Goal: Information Seeking & Learning: Learn about a topic

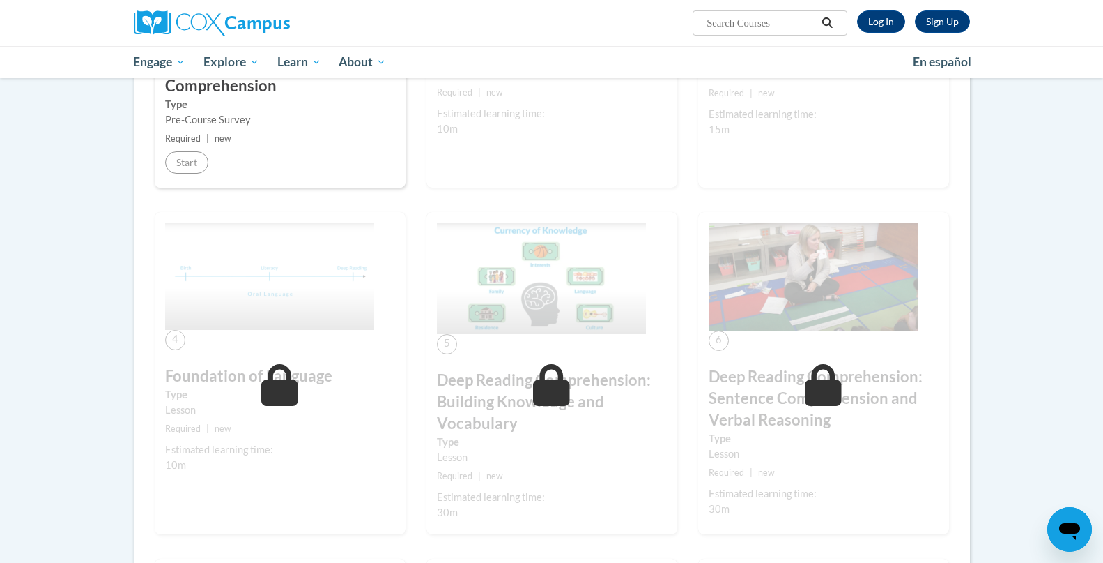
scroll to position [448, 0]
click at [875, 35] on div "Sign Up Log In Search Search..." at bounding box center [695, 18] width 572 height 36
click at [875, 29] on link "Log In" at bounding box center [881, 21] width 48 height 22
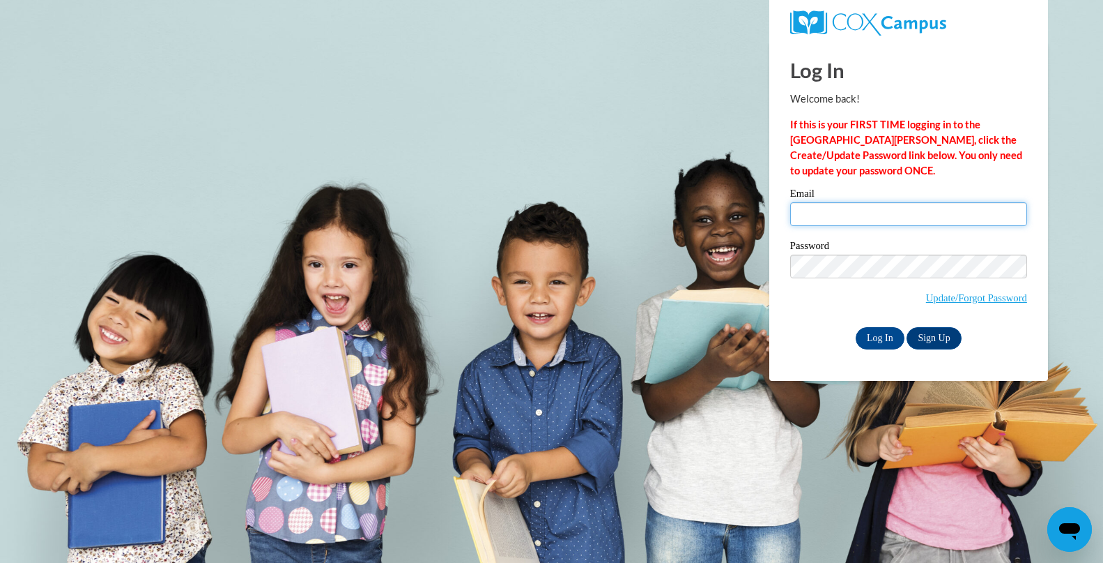
click at [820, 209] on input "Email" at bounding box center [908, 214] width 237 height 24
type input "abby@pipsterprep.com"
click at [889, 331] on input "Log In" at bounding box center [880, 338] width 49 height 22
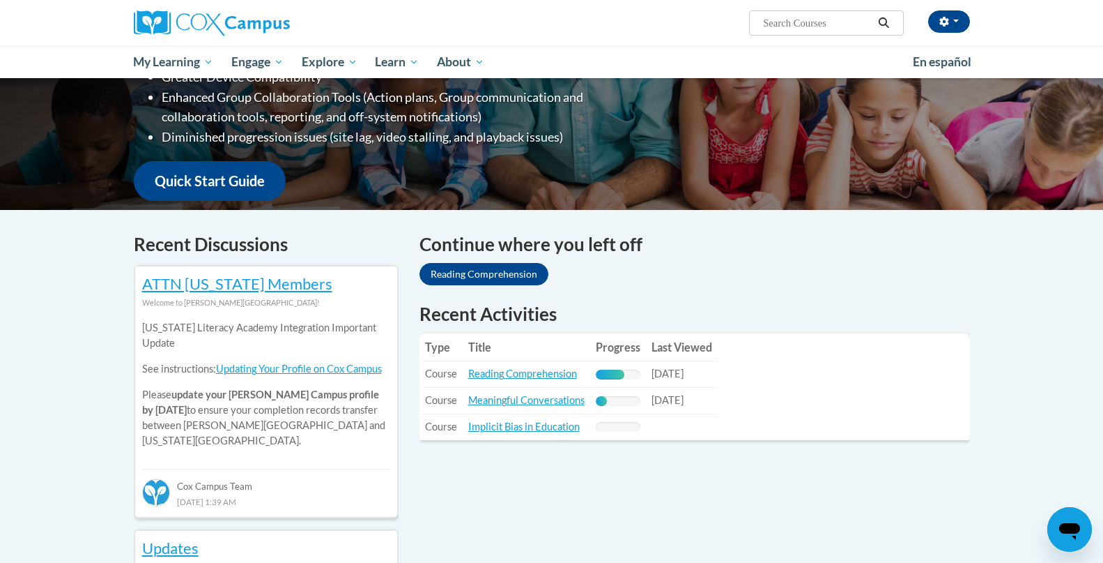
scroll to position [278, 0]
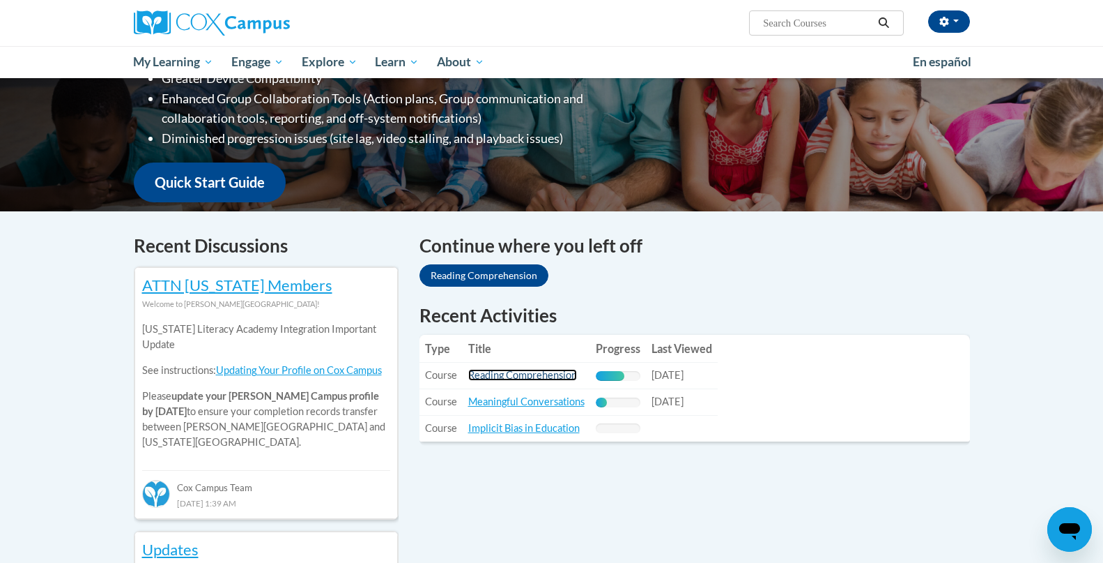
click at [539, 379] on link "Reading Comprehension" at bounding box center [522, 375] width 109 height 12
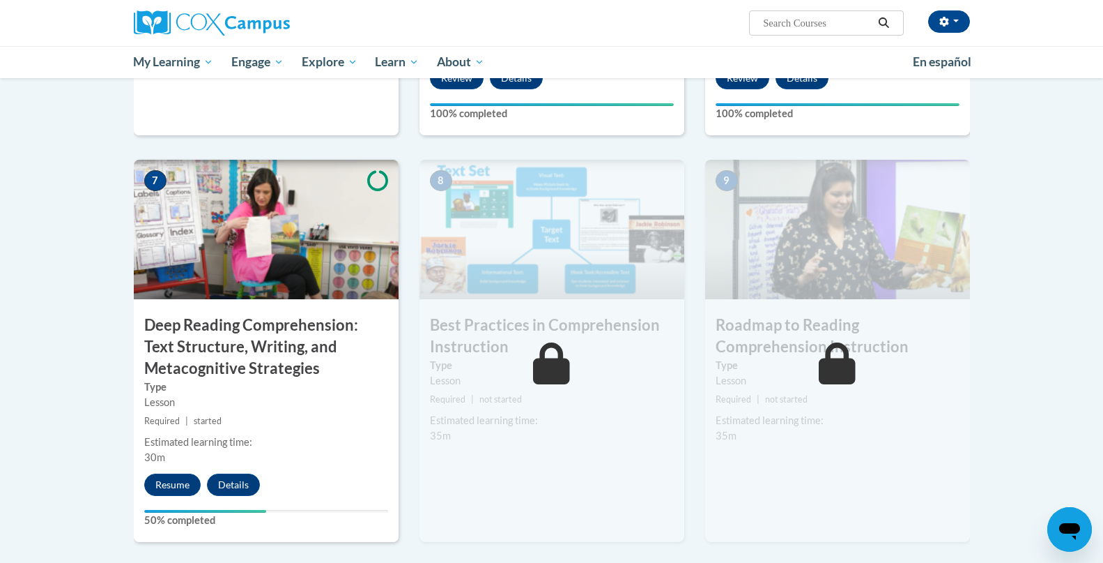
scroll to position [986, 0]
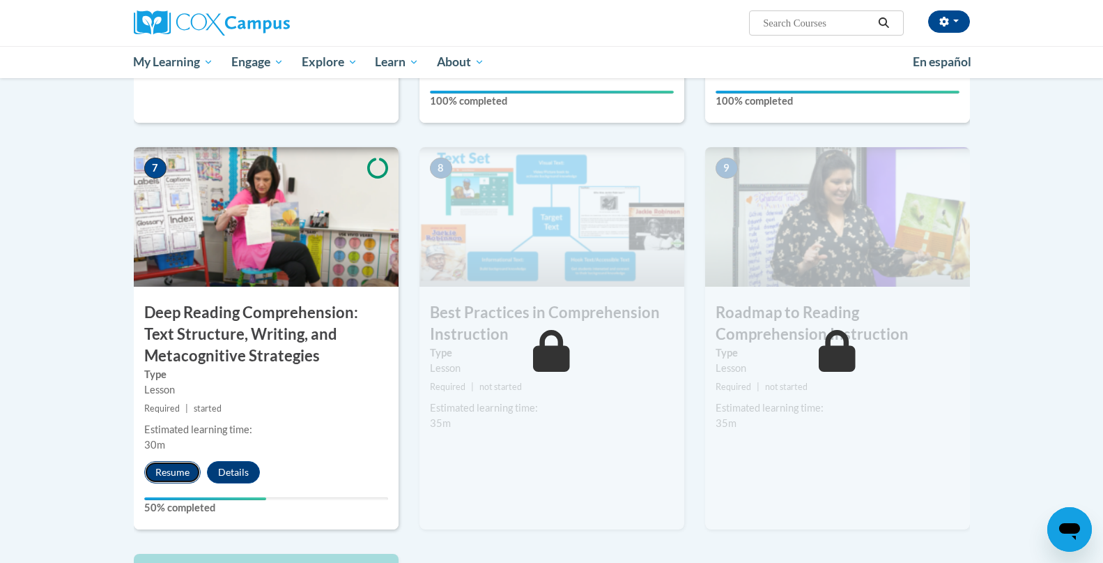
click at [183, 475] on button "Resume" at bounding box center [172, 472] width 56 height 22
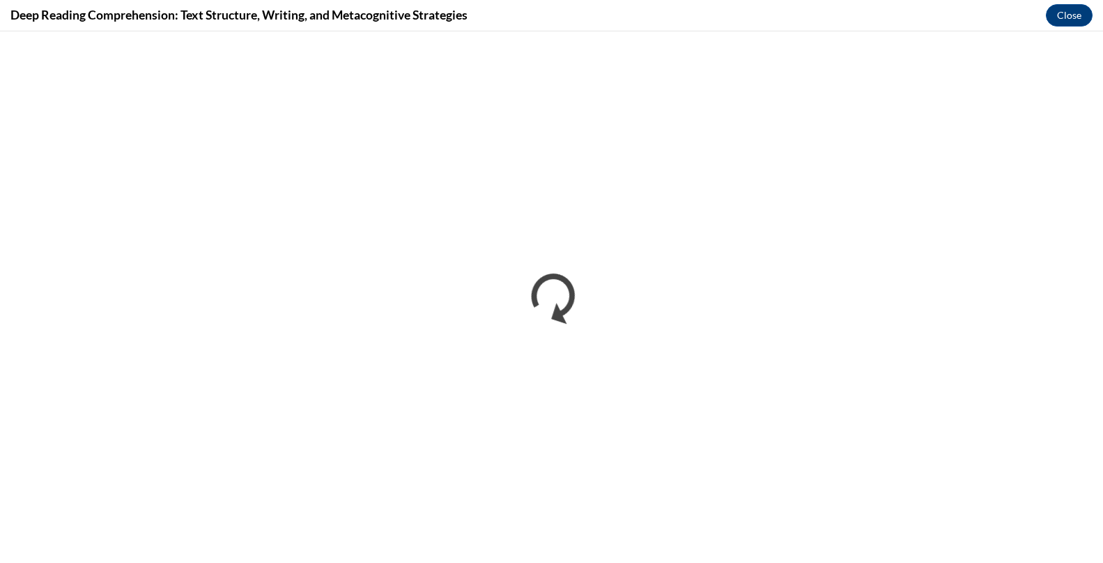
scroll to position [0, 0]
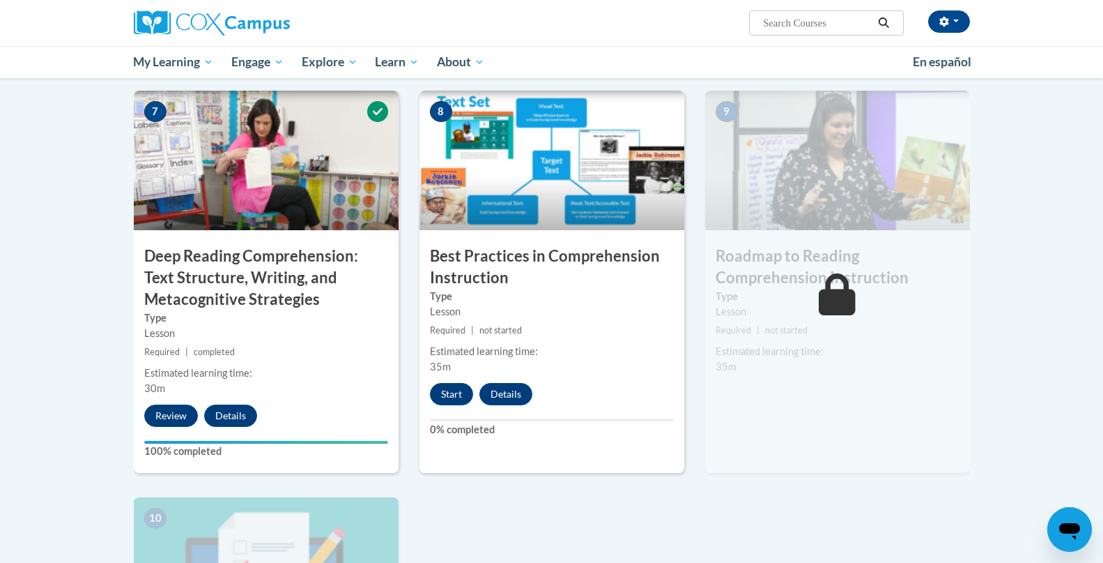
scroll to position [997, 0]
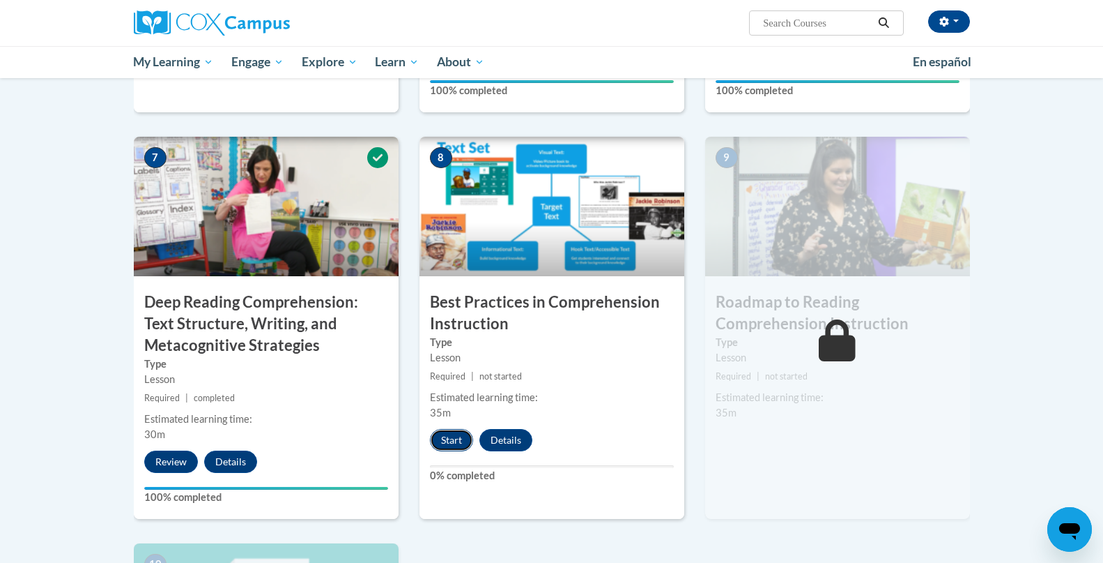
click at [454, 440] on button "Start" at bounding box center [451, 440] width 43 height 22
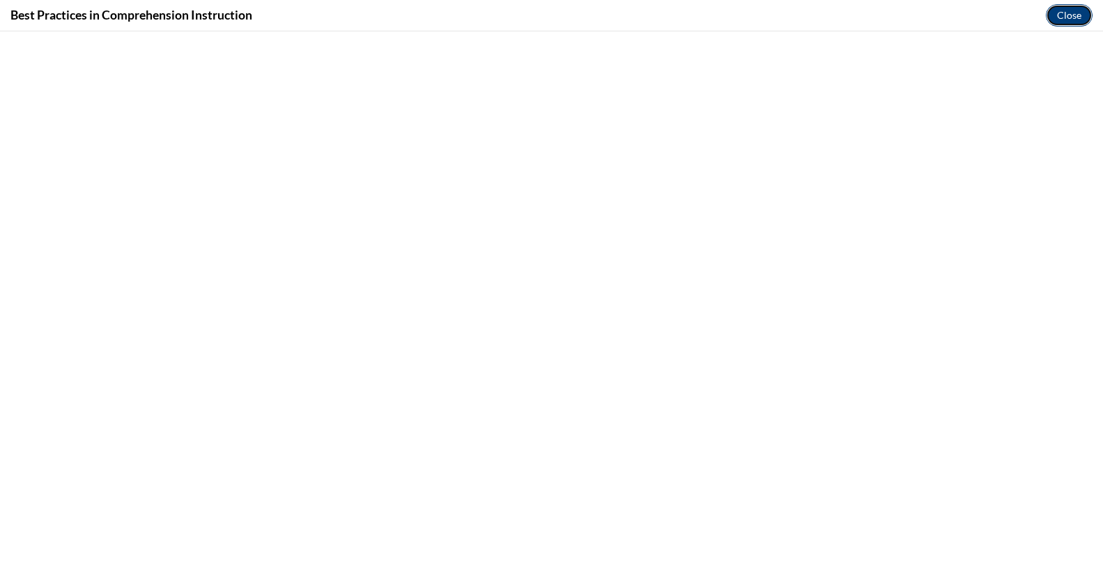
click at [1080, 18] on button "Close" at bounding box center [1069, 15] width 47 height 22
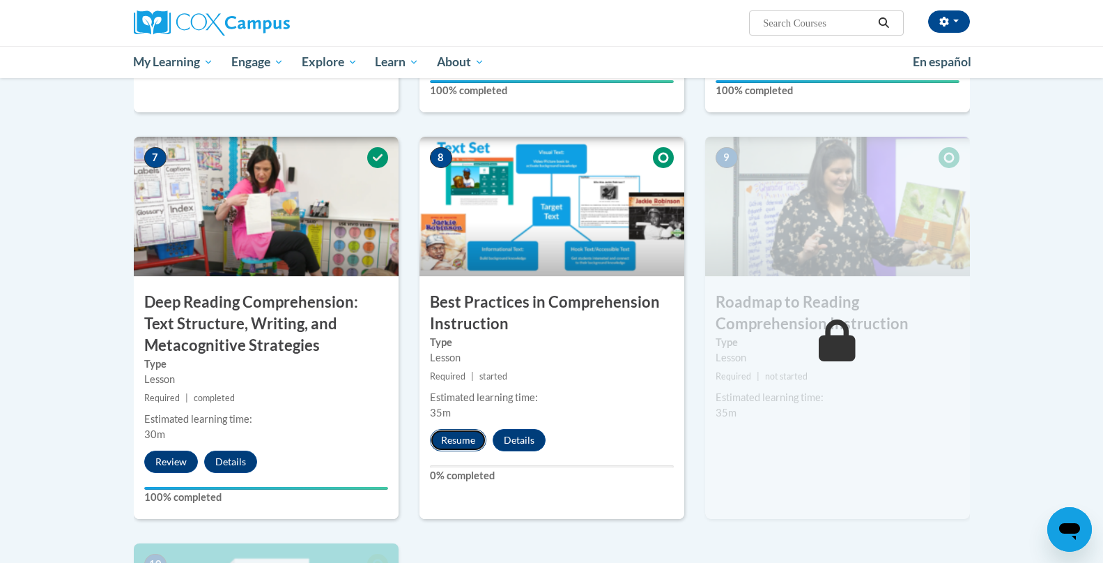
click at [460, 442] on button "Resume" at bounding box center [458, 440] width 56 height 22
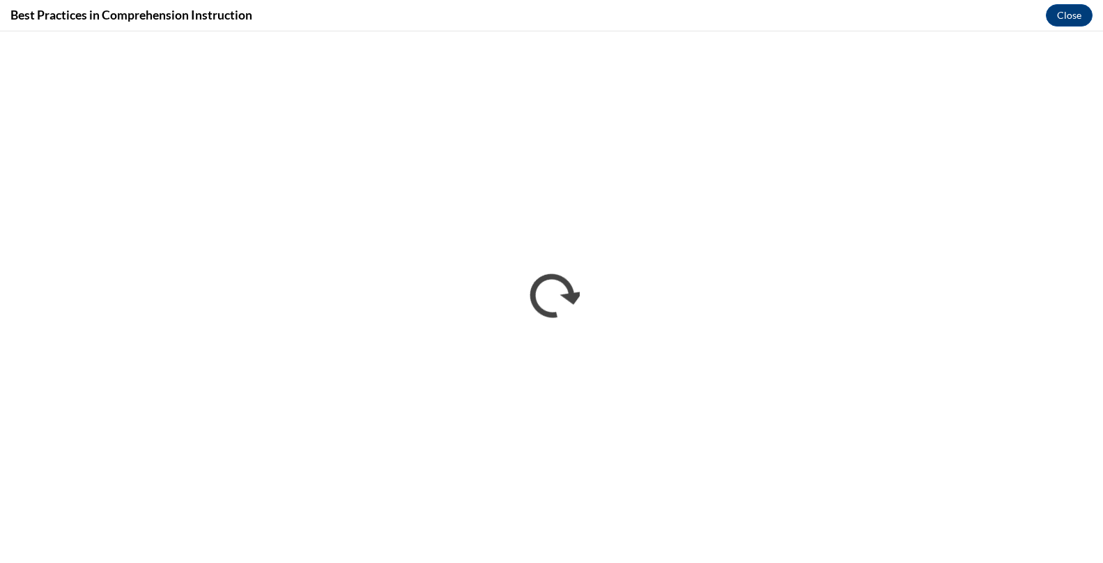
scroll to position [0, 0]
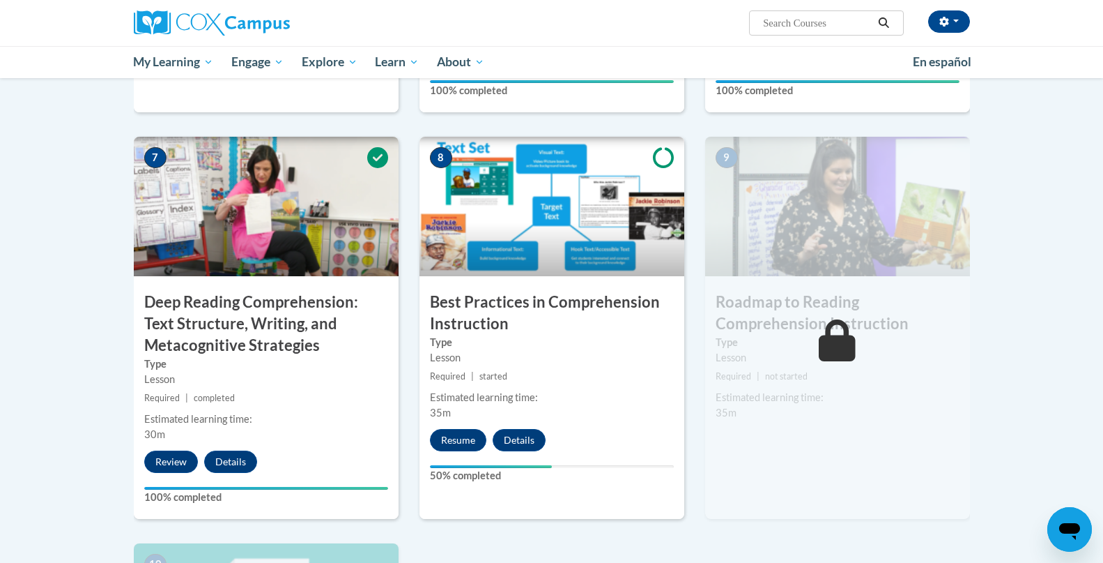
scroll to position [905, 0]
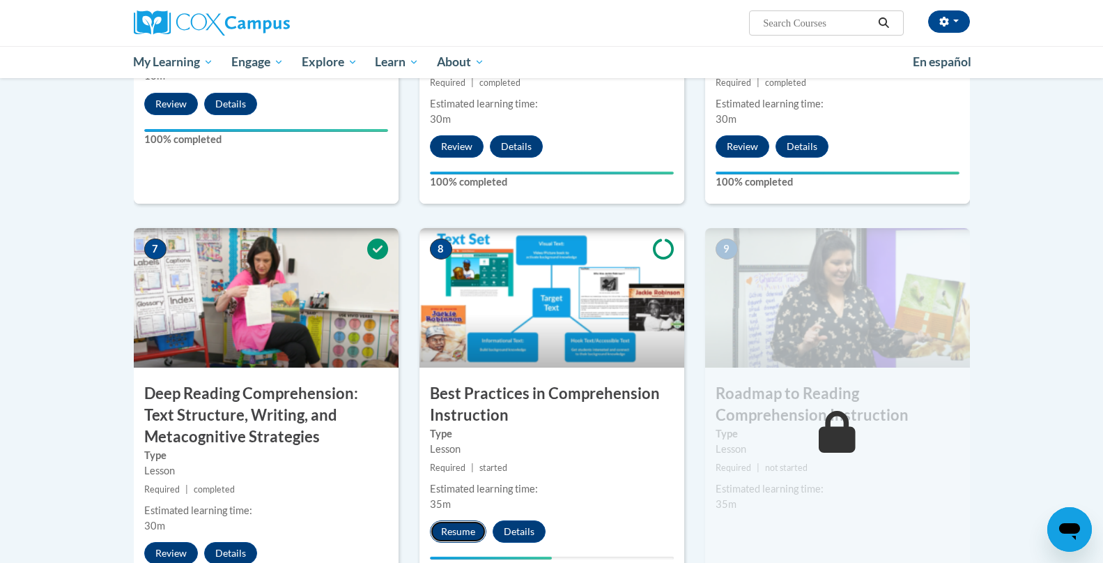
click at [467, 531] on button "Resume" at bounding box center [458, 531] width 56 height 22
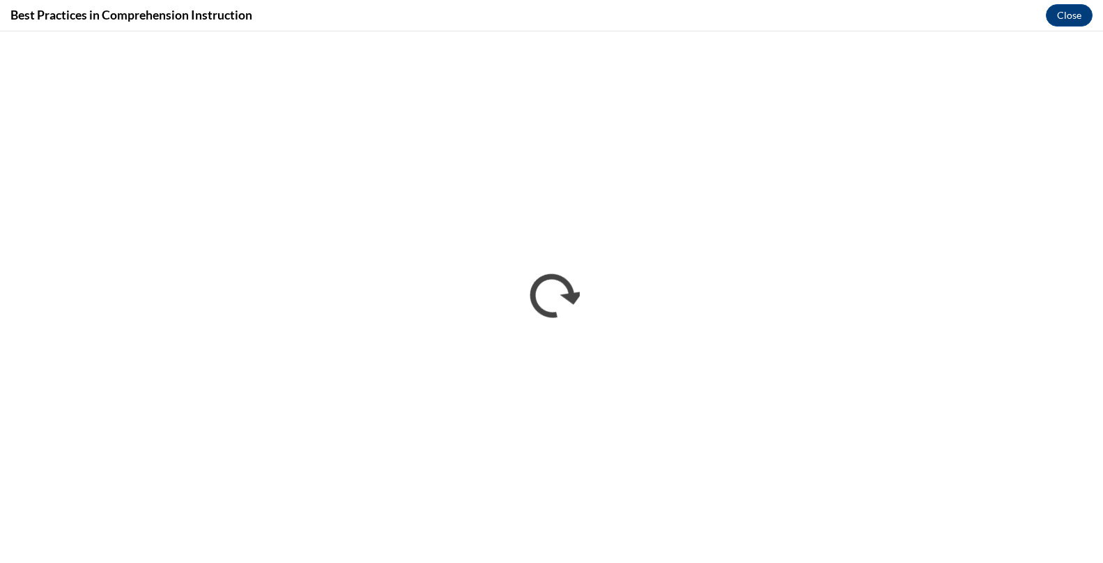
scroll to position [0, 0]
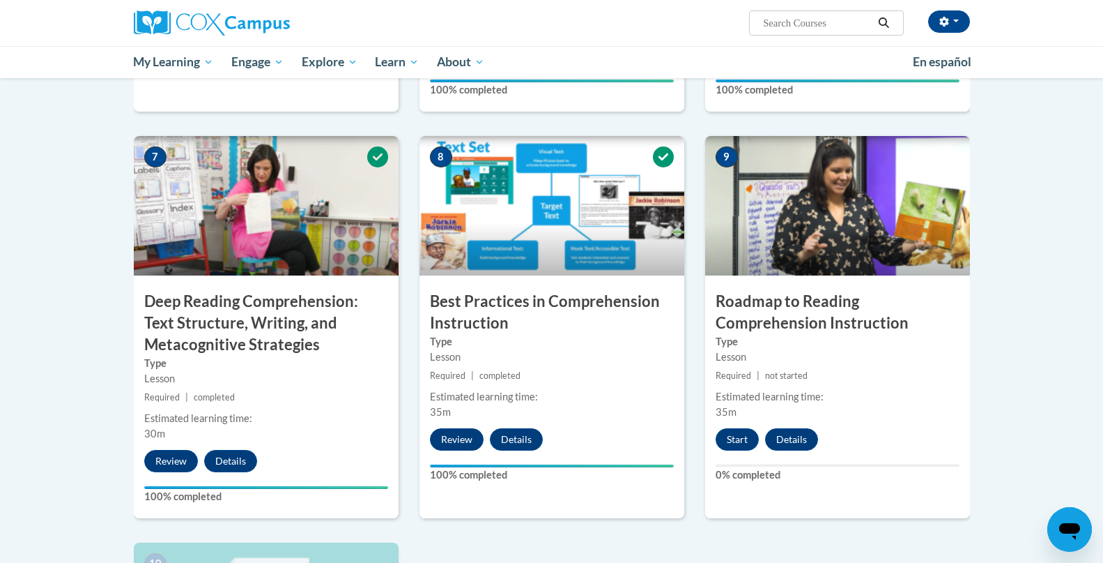
scroll to position [1003, 0]
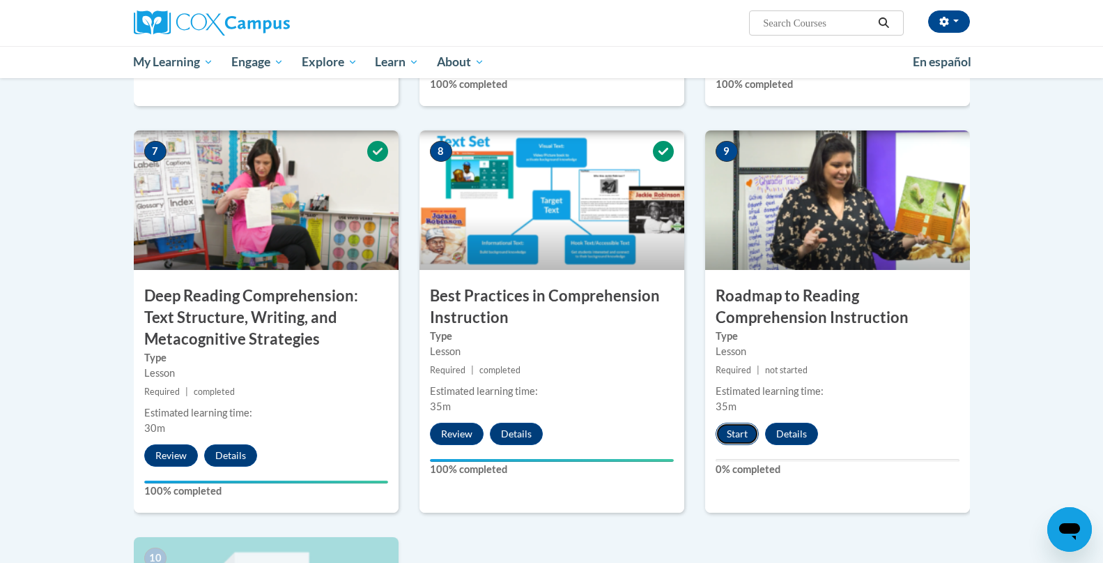
click at [737, 436] on button "Start" at bounding box center [737, 433] width 43 height 22
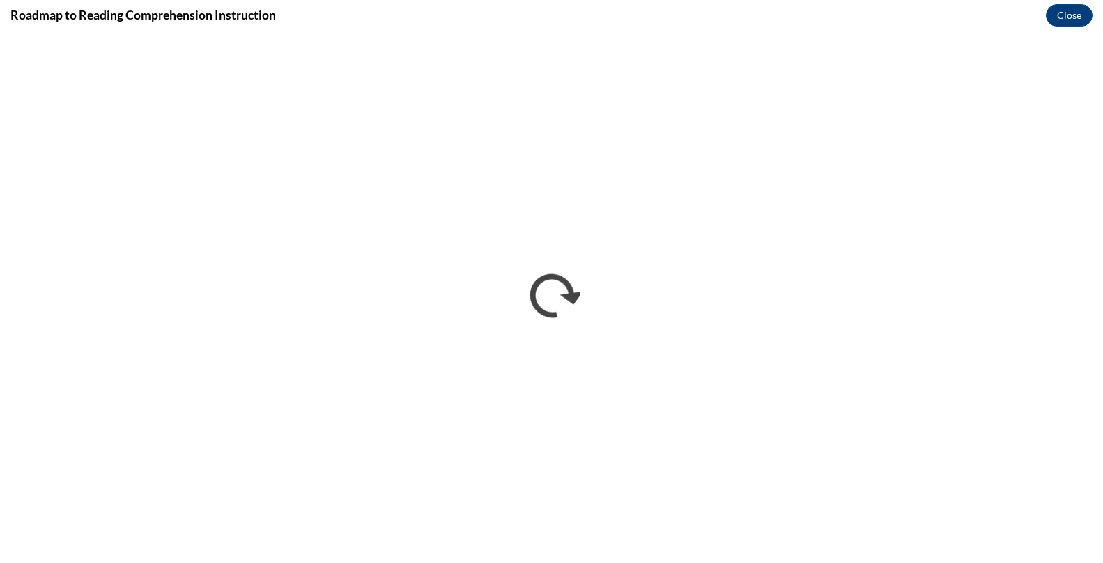
scroll to position [0, 0]
